Goal: Task Accomplishment & Management: Use online tool/utility

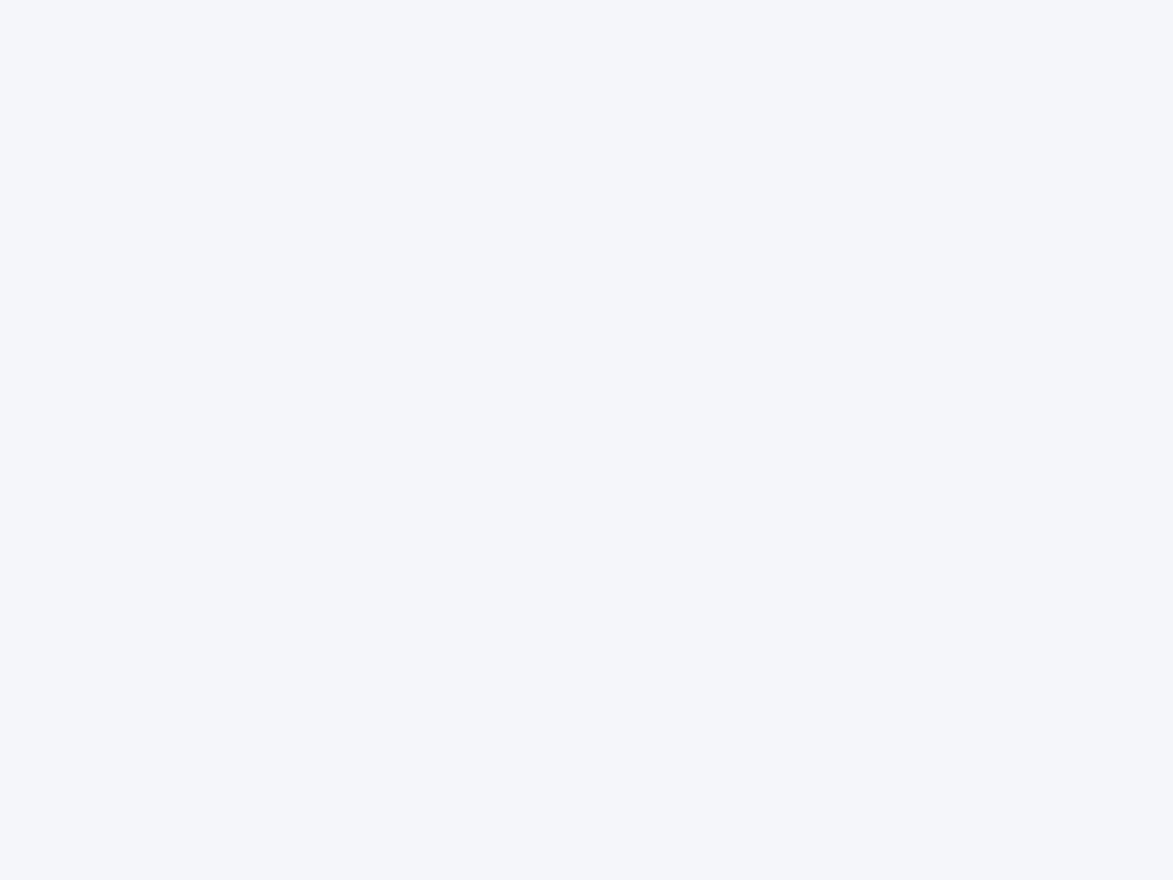
click at [587, 440] on div at bounding box center [586, 440] width 1173 height 880
